Goal: Communication & Community: Answer question/provide support

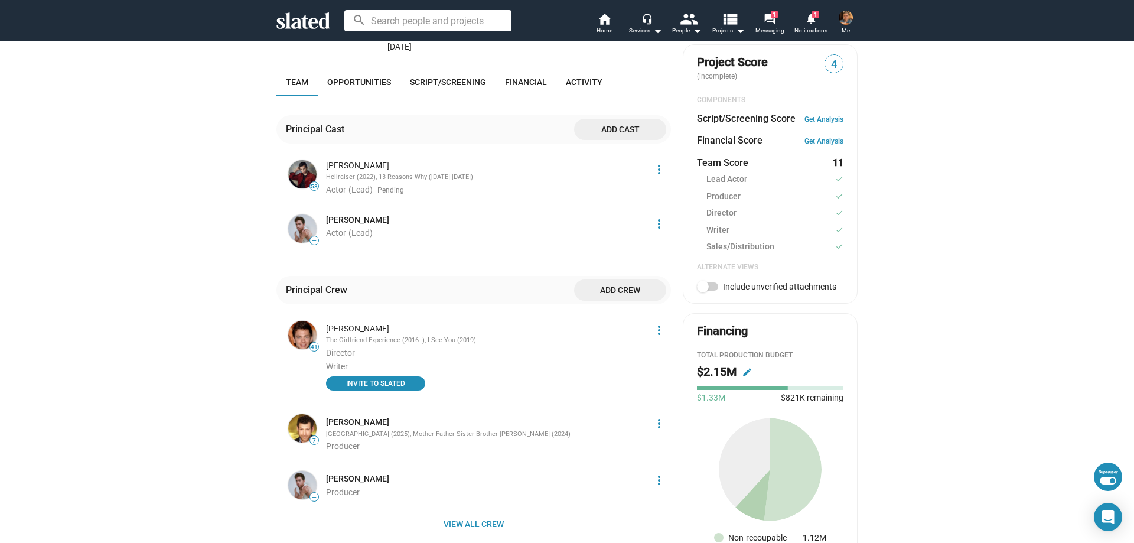
scroll to position [354, 0]
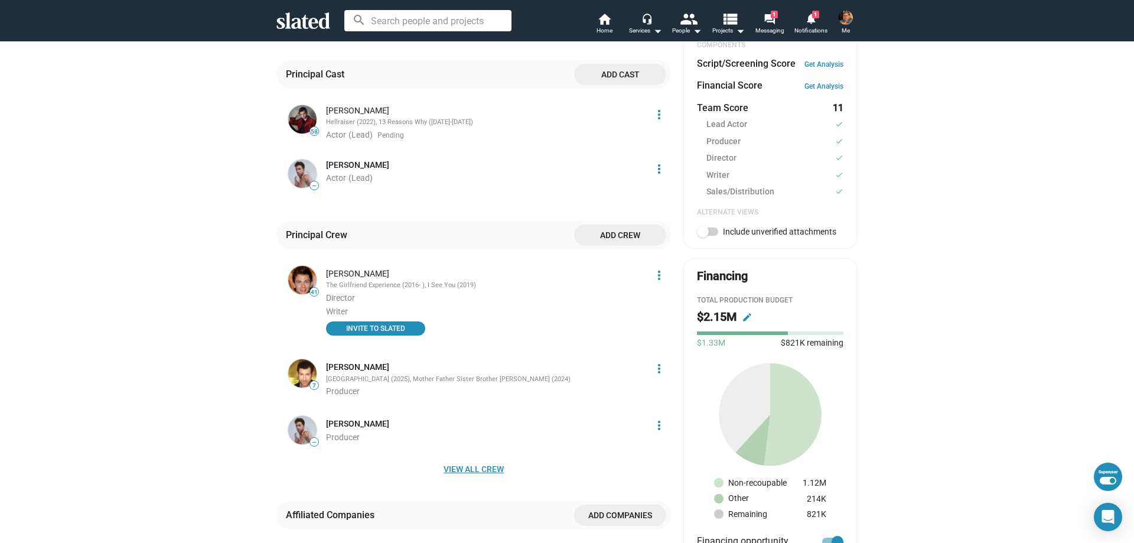
click at [467, 458] on span "View all crew" at bounding box center [474, 468] width 376 height 21
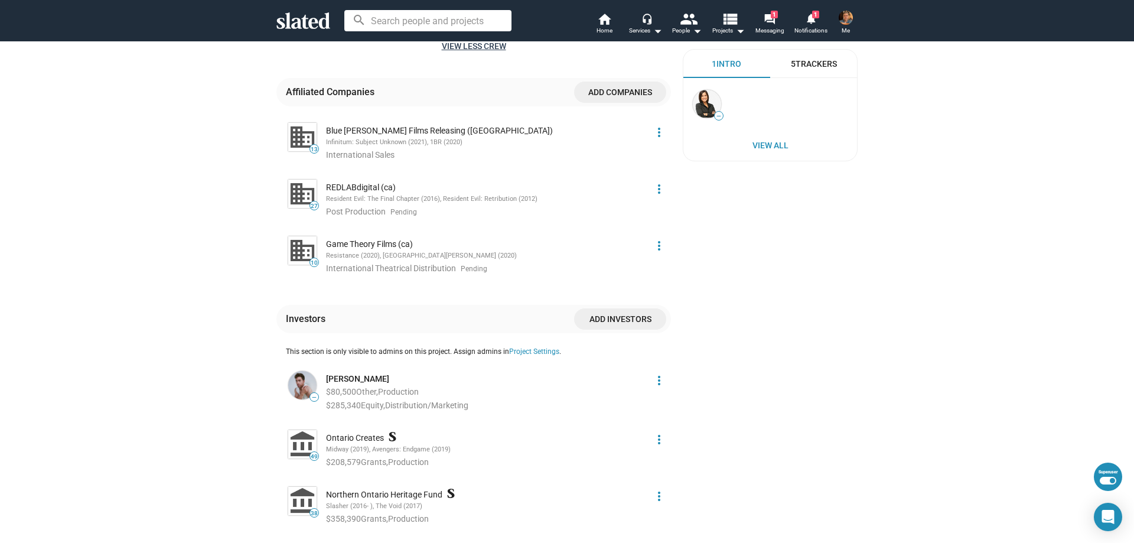
scroll to position [1004, 0]
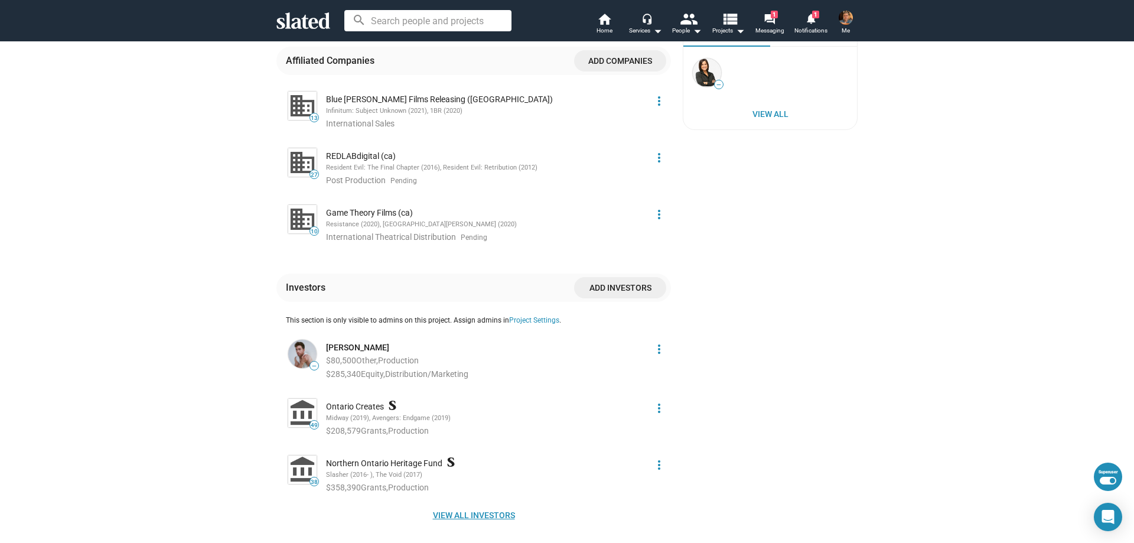
click at [490, 504] on span "View all investors" at bounding box center [474, 514] width 376 height 21
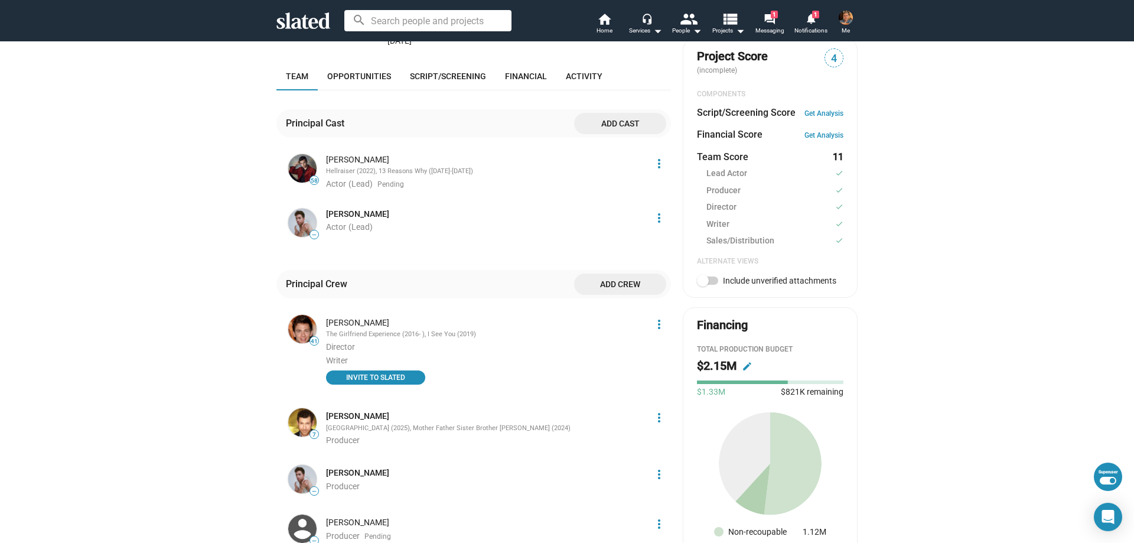
scroll to position [236, 0]
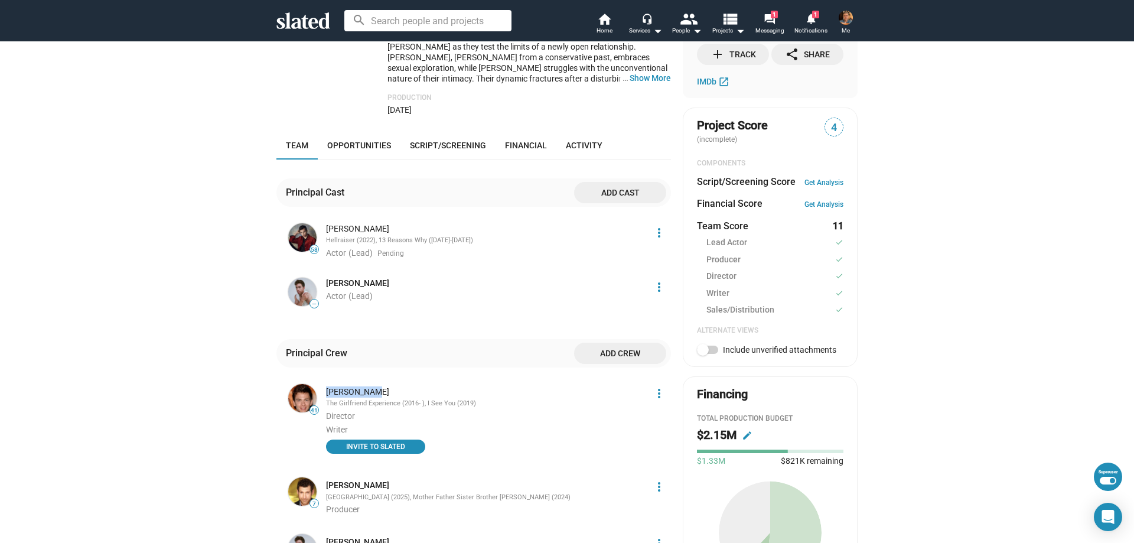
drag, startPoint x: 385, startPoint y: 380, endPoint x: 320, endPoint y: 380, distance: 65.0
click at [320, 382] on div "[PERSON_NAME] The Girlfriend Experience (2016- ), I See You (2019) Director Wri…" at bounding box center [483, 420] width 328 height 77
copy div "[PERSON_NAME]"
click at [767, 23] on mat-icon "forum" at bounding box center [769, 18] width 11 height 11
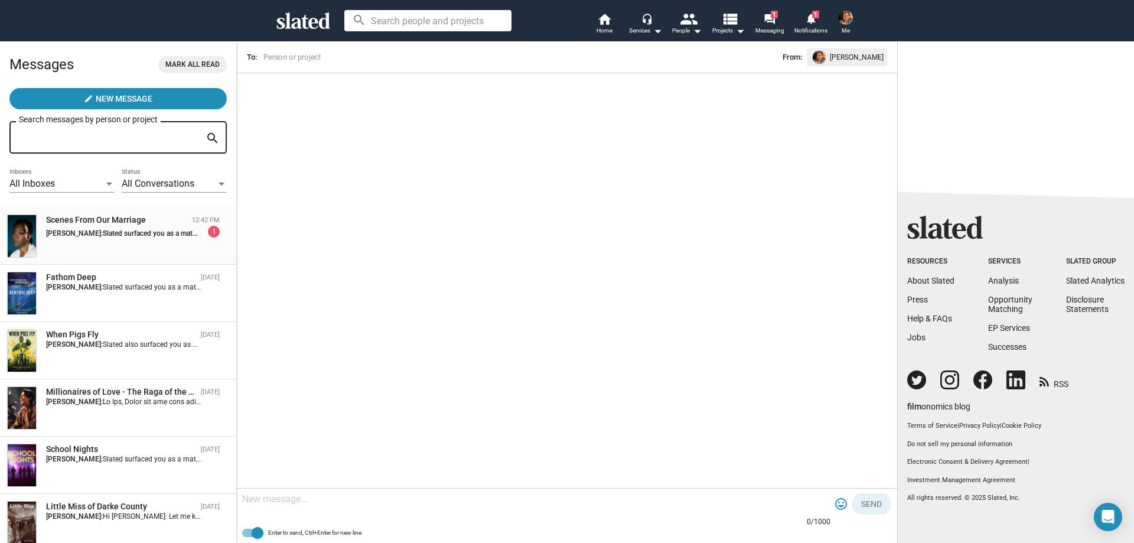
click at [156, 229] on div "[PERSON_NAME]: Slated surfaced you as a match for my project, Scenes From Our M…" at bounding box center [133, 232] width 174 height 12
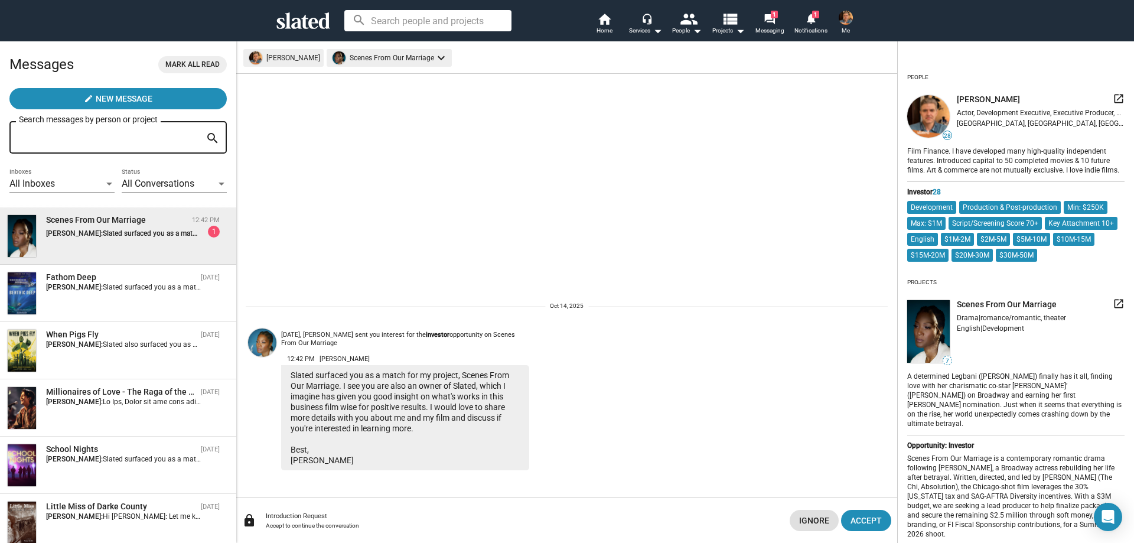
click at [1113, 310] on mat-icon "launch" at bounding box center [1119, 304] width 12 height 12
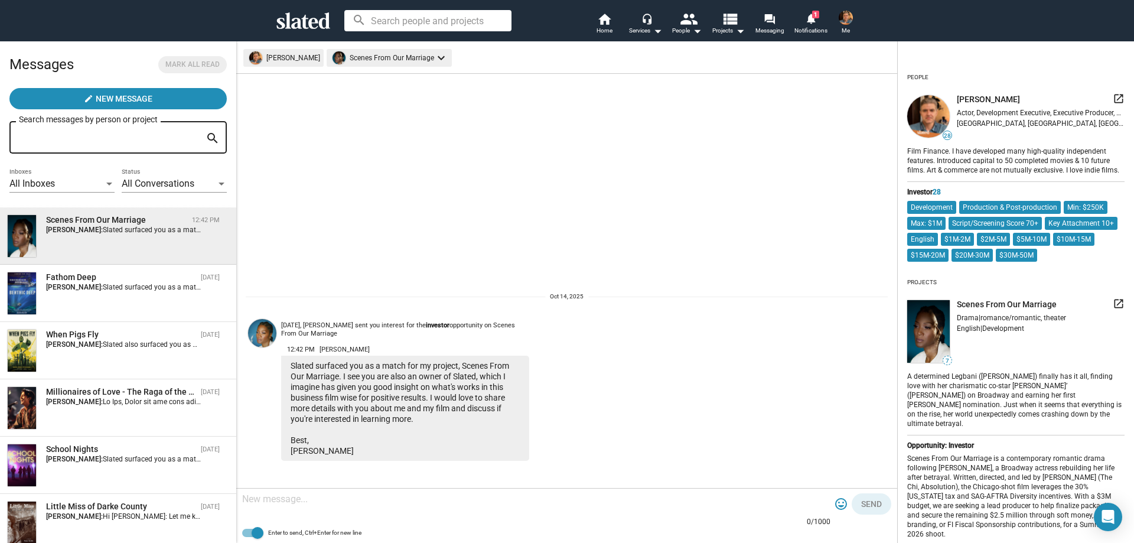
click at [561, 507] on div at bounding box center [536, 500] width 588 height 35
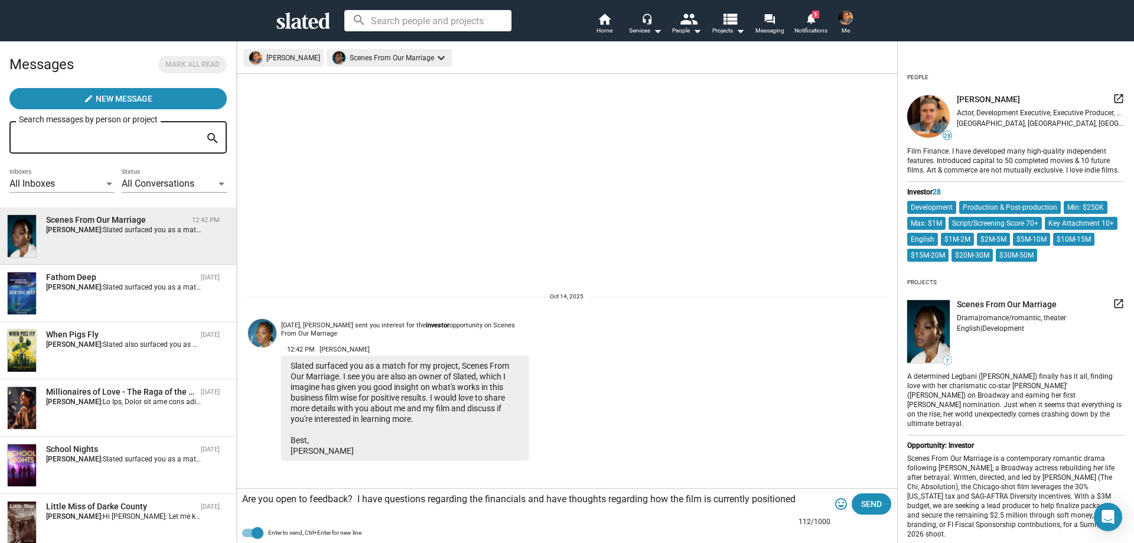
type textarea "Are you open to feedback? I have questions regarding the financials and have th…"
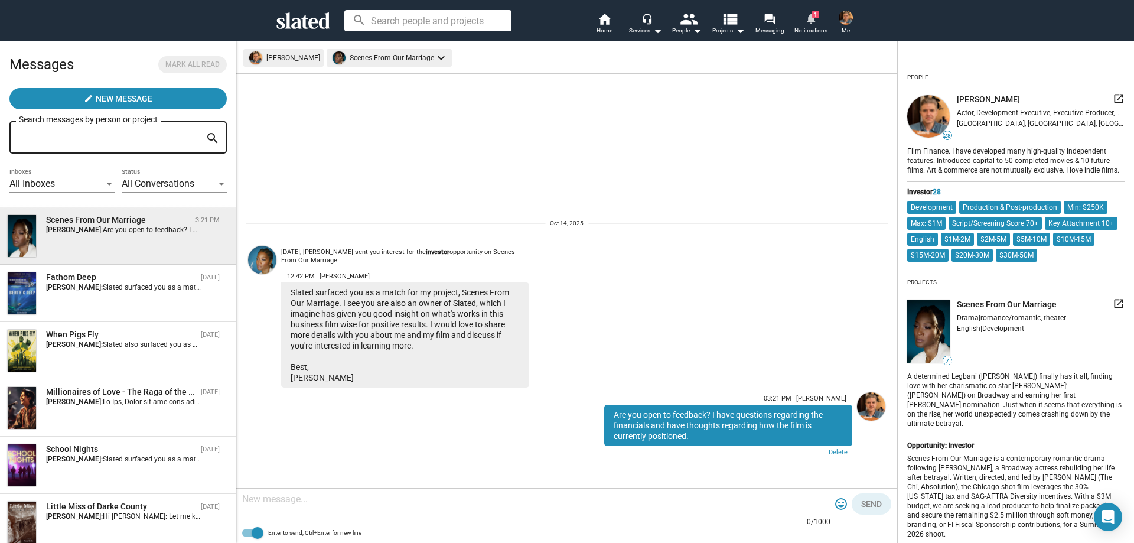
click at [809, 22] on mat-icon "notifications" at bounding box center [810, 17] width 11 height 11
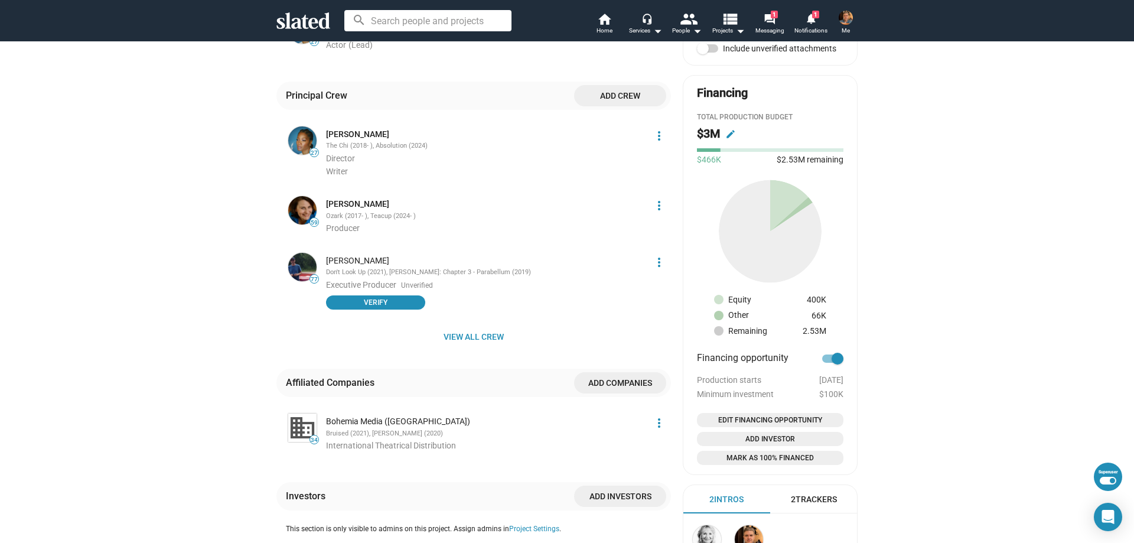
scroll to position [591, 0]
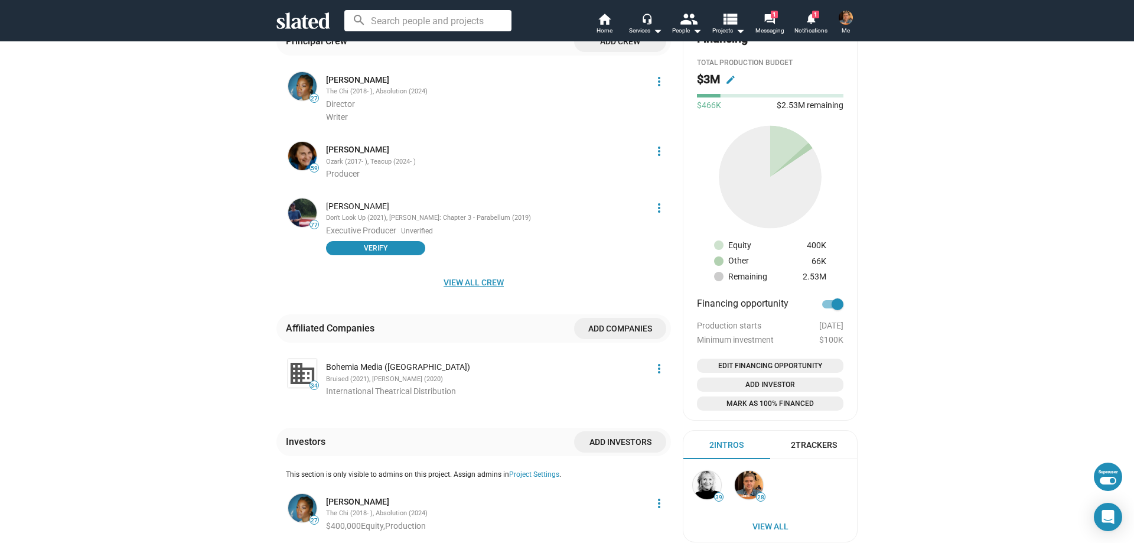
click at [473, 273] on span "View all crew" at bounding box center [474, 282] width 376 height 21
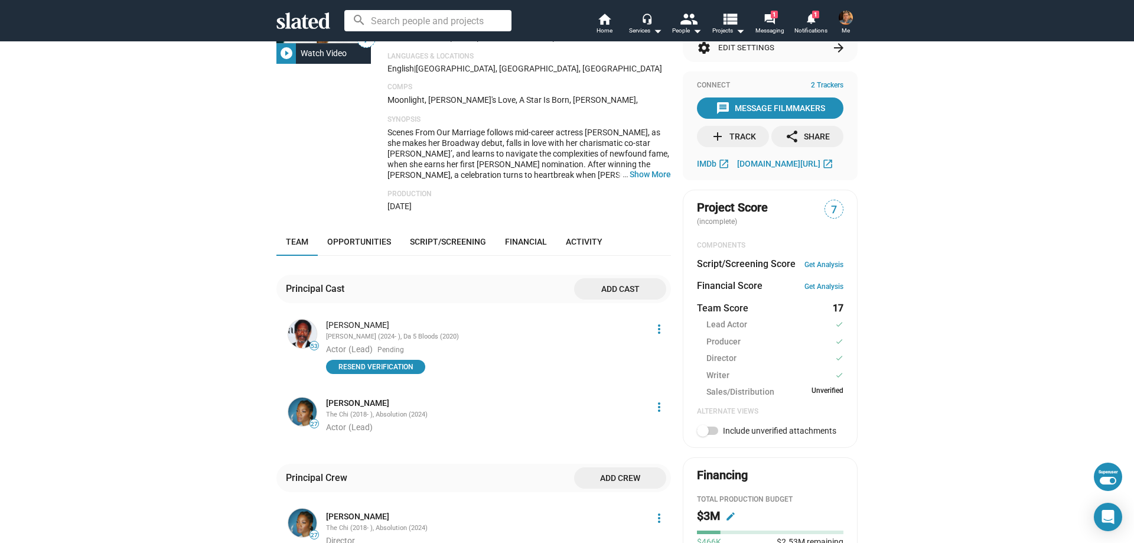
scroll to position [0, 0]
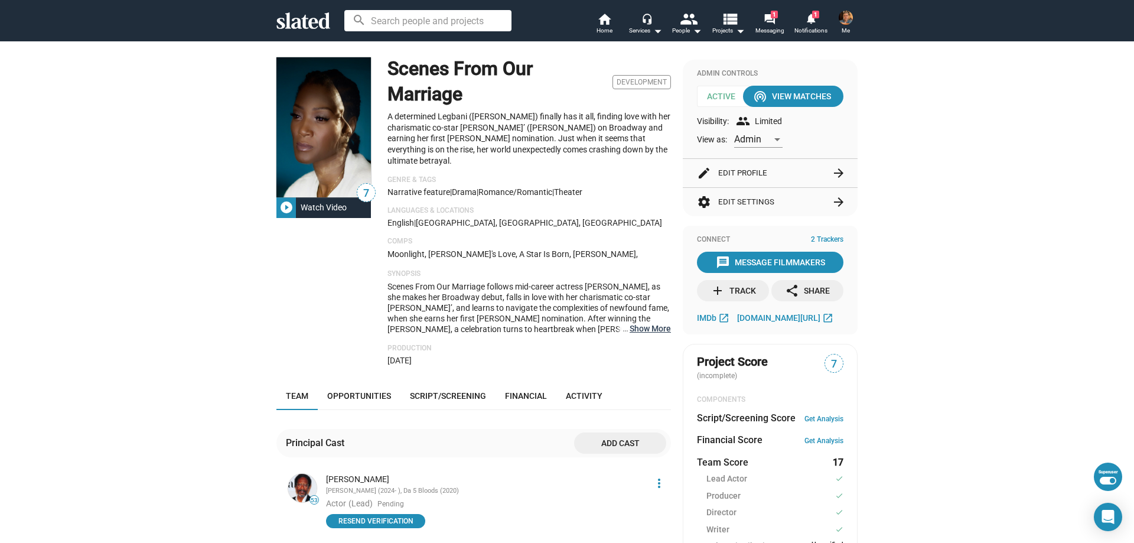
click at [643, 323] on button "… Show More" at bounding box center [650, 328] width 41 height 11
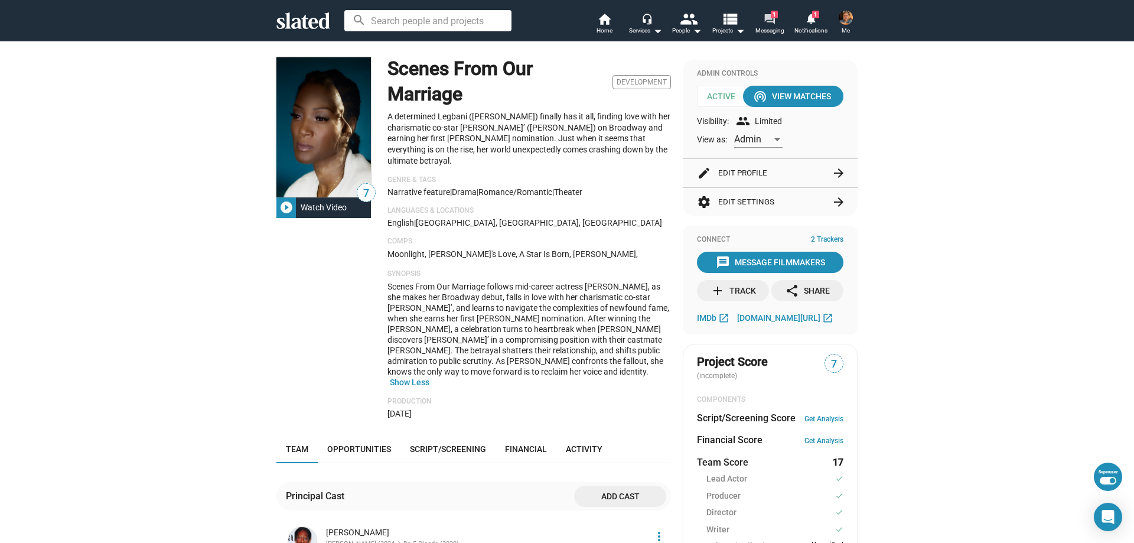
click at [768, 17] on mat-icon "forum" at bounding box center [769, 18] width 11 height 11
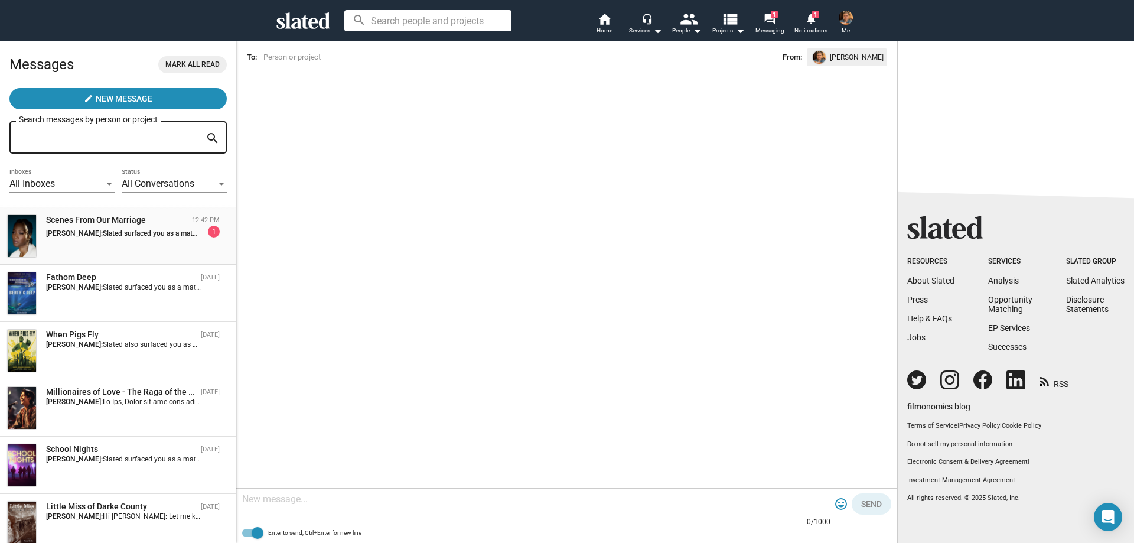
click at [143, 247] on div "Scenes From Our Marriage 12:42 PM [PERSON_NAME]: Slated surfaced you as a match…" at bounding box center [118, 235] width 222 height 43
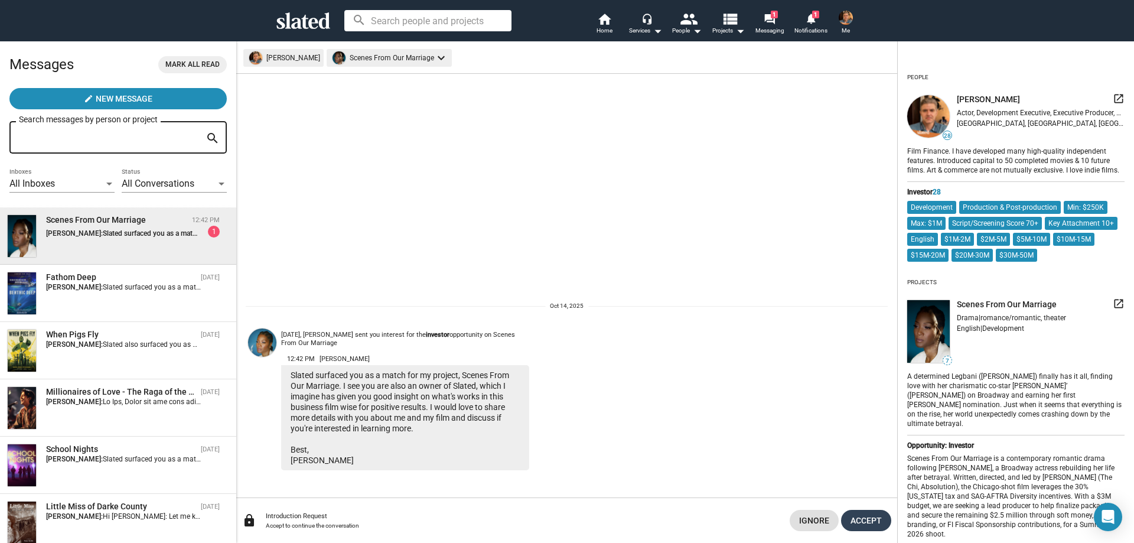
click at [869, 519] on span "Accept" at bounding box center [866, 520] width 31 height 21
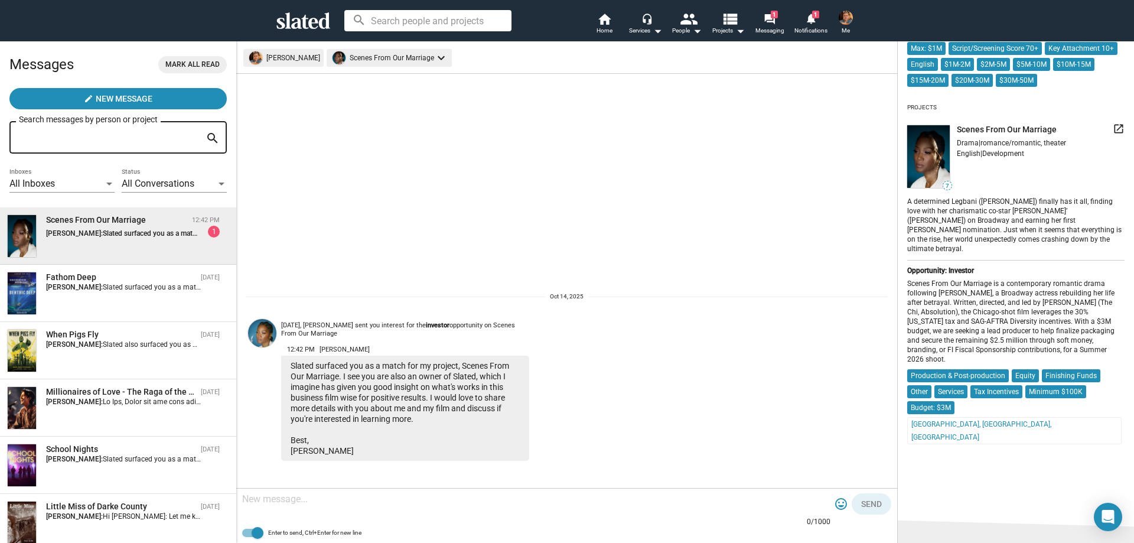
scroll to position [177, 0]
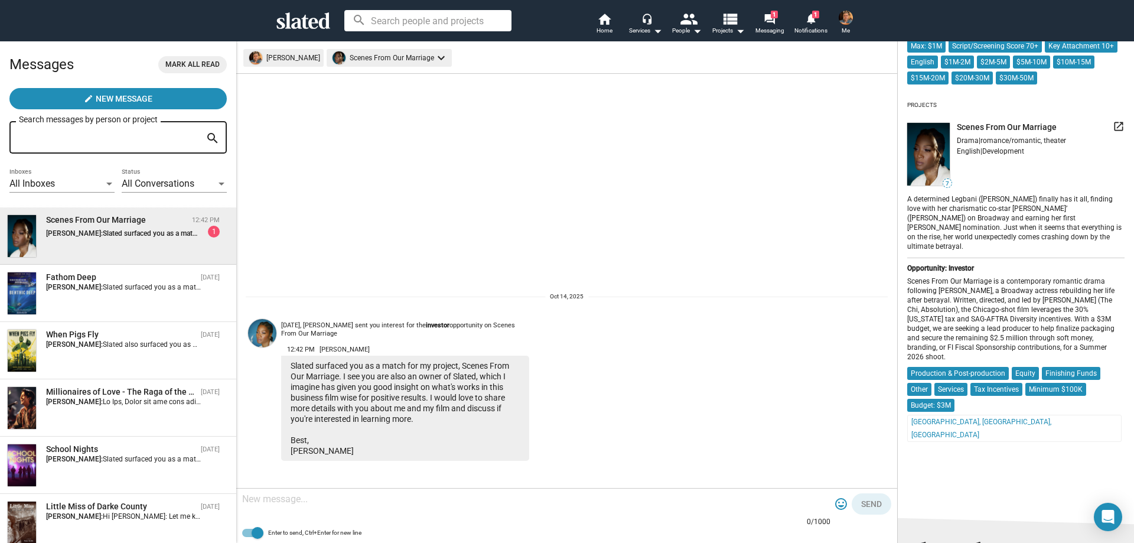
click at [558, 505] on textarea at bounding box center [536, 499] width 588 height 12
click at [182, 65] on span "Mark all read" at bounding box center [192, 64] width 54 height 12
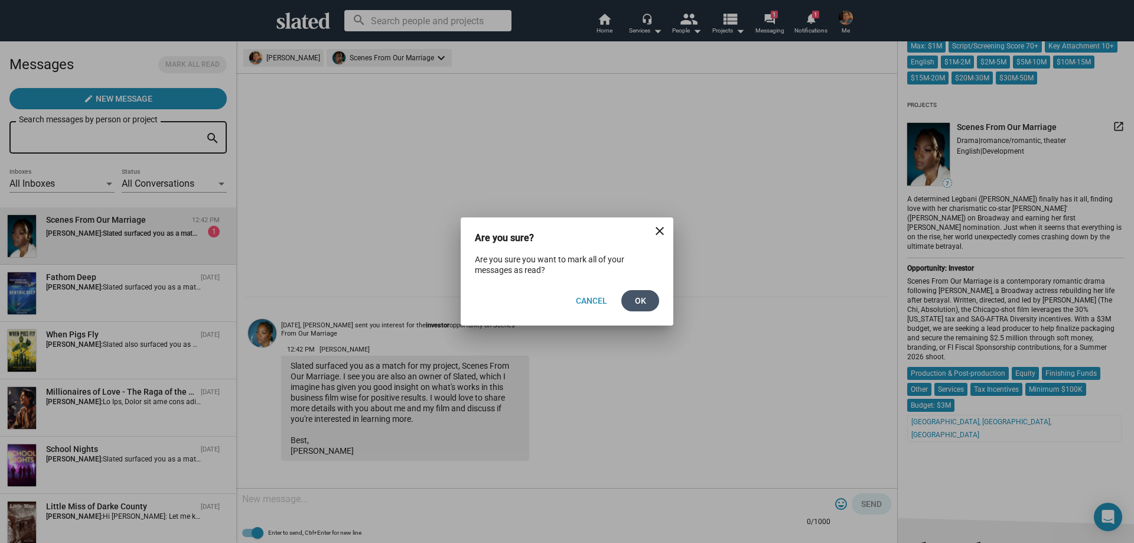
click at [643, 301] on span "Ok" at bounding box center [640, 300] width 19 height 21
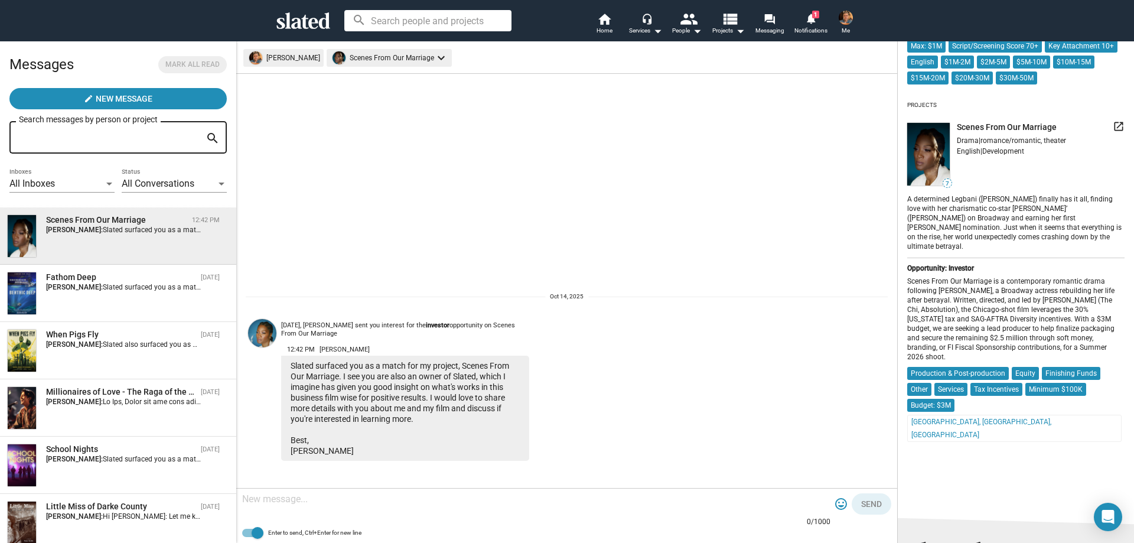
click at [1113, 132] on mat-icon "launch" at bounding box center [1119, 126] width 12 height 12
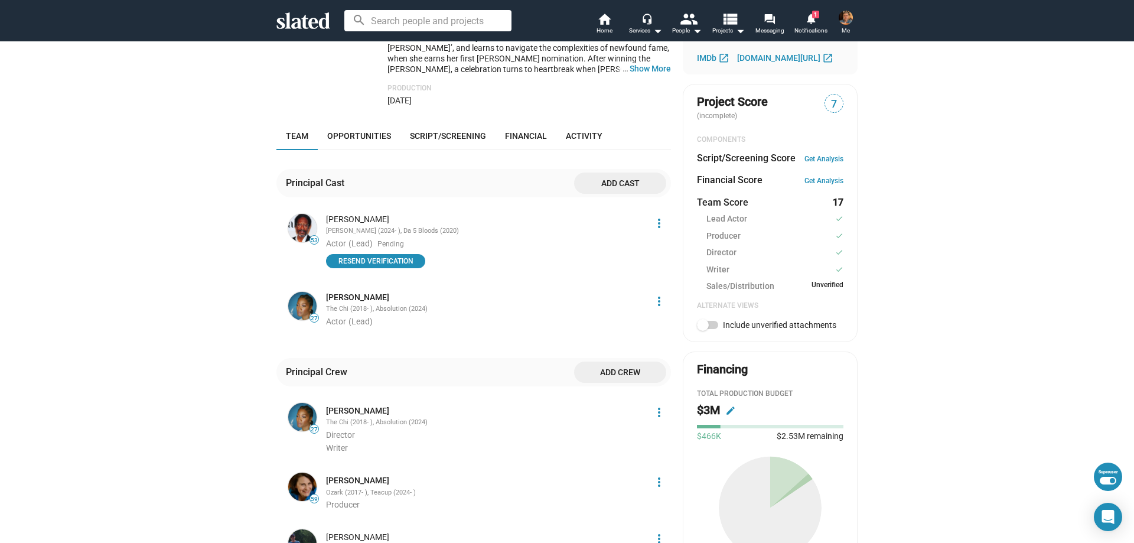
scroll to position [295, 0]
